Goal: Navigation & Orientation: Find specific page/section

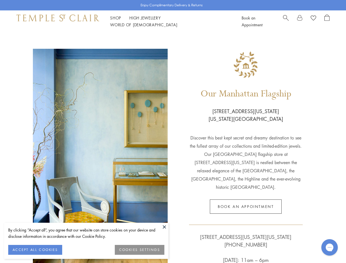
click at [173, 131] on div "Our Manhattan Flagship [STREET_ADDRESS][US_STATE] [US_STATE][GEOGRAPHIC_DATA] D…" at bounding box center [173, 163] width 346 height 262
click at [164, 227] on button at bounding box center [164, 226] width 8 height 8
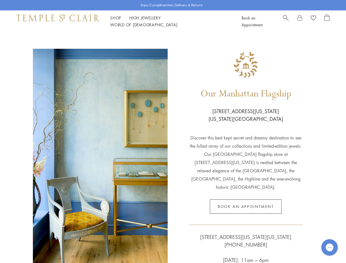
click at [35, 250] on img at bounding box center [100, 171] width 135 height 245
click at [140, 250] on img at bounding box center [100, 171] width 135 height 245
click at [115, 21] on link "Shop Shop" at bounding box center [115, 17] width 11 height 5
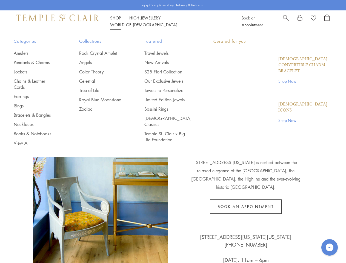
click at [177, 22] on link "World of [GEOGRAPHIC_DATA][DEMOGRAPHIC_DATA]" at bounding box center [143, 24] width 67 height 5
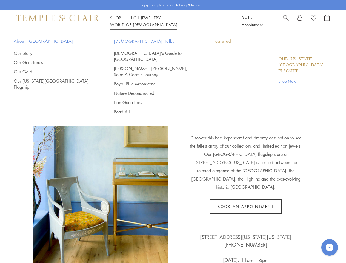
click at [329, 247] on icon "Open gorgias live chat" at bounding box center [328, 246] width 5 height 5
